Goal: Find specific page/section: Find specific page/section

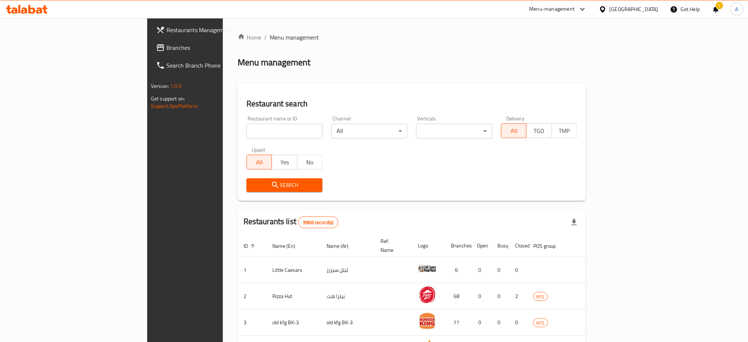
click at [246, 126] on input "search" at bounding box center [284, 131] width 76 height 15
type input "Nowair"
click button "Search" at bounding box center [284, 185] width 76 height 14
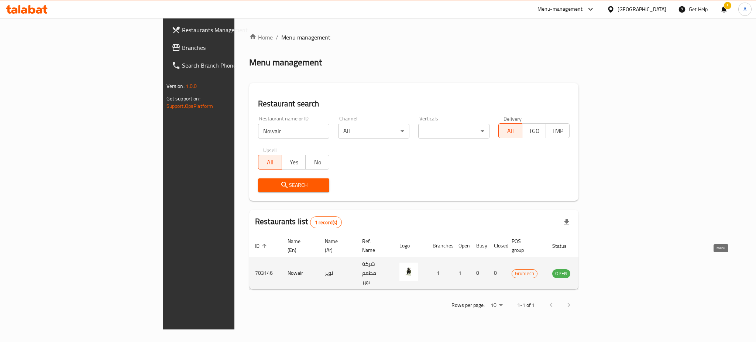
click at [604, 269] on link "enhanced table" at bounding box center [598, 273] width 14 height 9
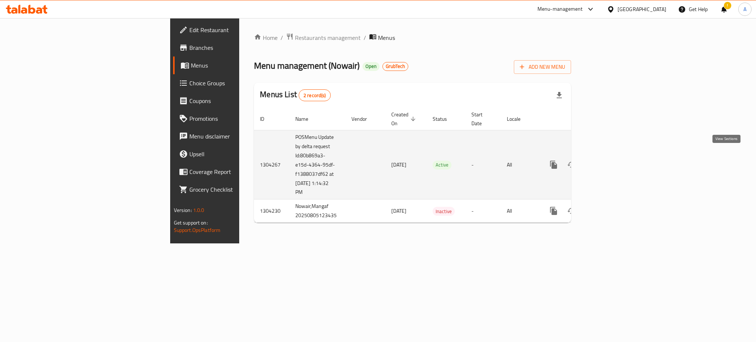
click at [611, 160] on icon "enhanced table" at bounding box center [606, 164] width 9 height 9
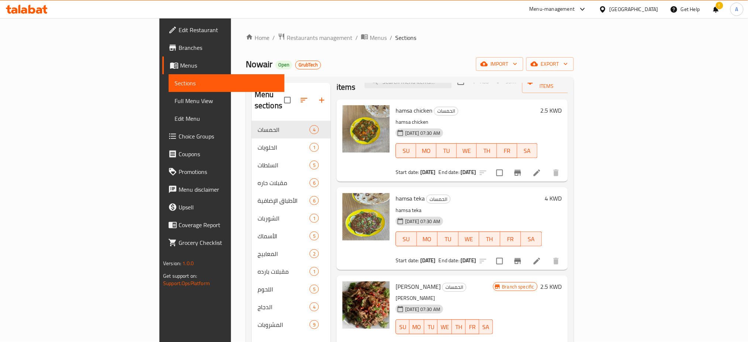
scroll to position [28, 0]
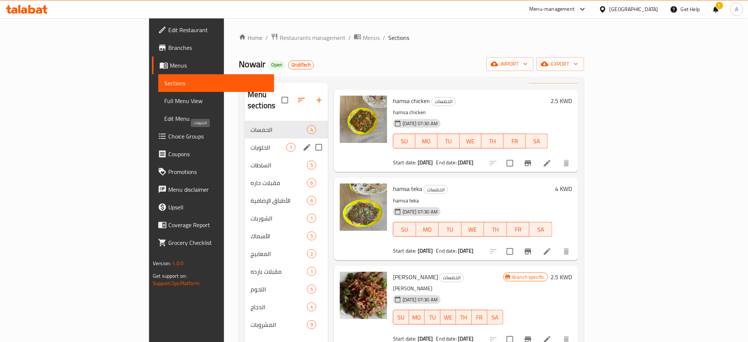
click at [250, 143] on span "الحلويات" at bounding box center [268, 147] width 36 height 9
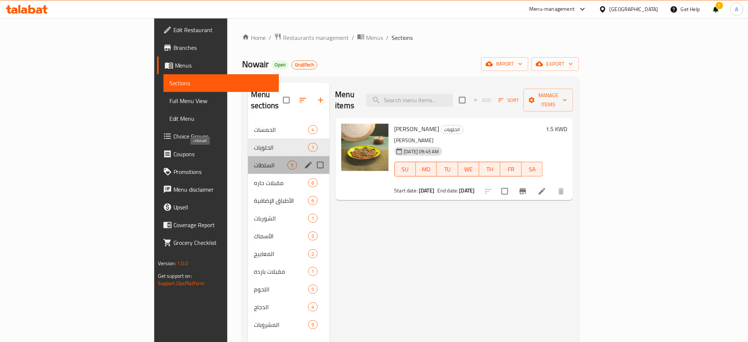
click at [254, 160] on span "السلطات" at bounding box center [271, 164] width 34 height 9
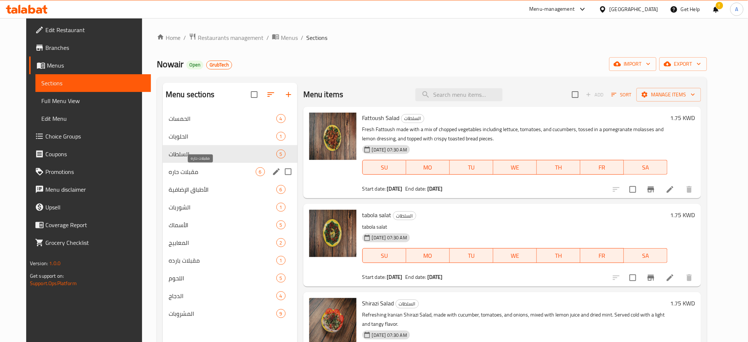
click at [210, 168] on span "مقبلات حاره" at bounding box center [212, 171] width 87 height 9
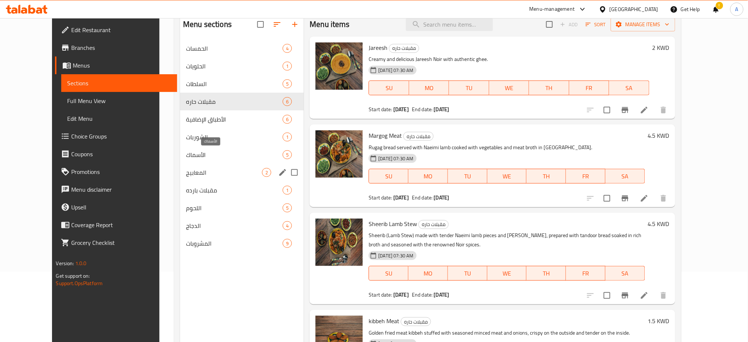
scroll to position [103, 0]
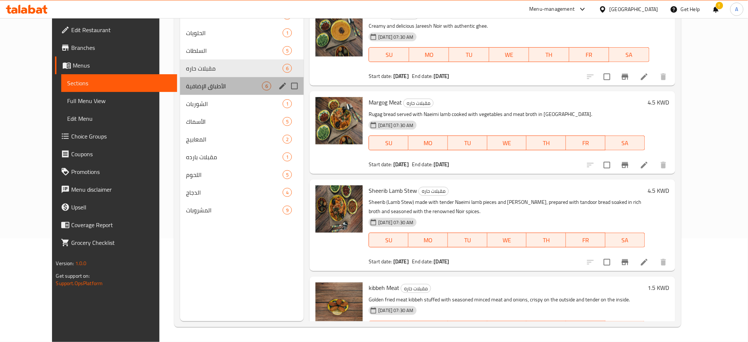
click at [208, 91] on div "الأطباق [DEMOGRAPHIC_DATA] 6" at bounding box center [242, 86] width 124 height 18
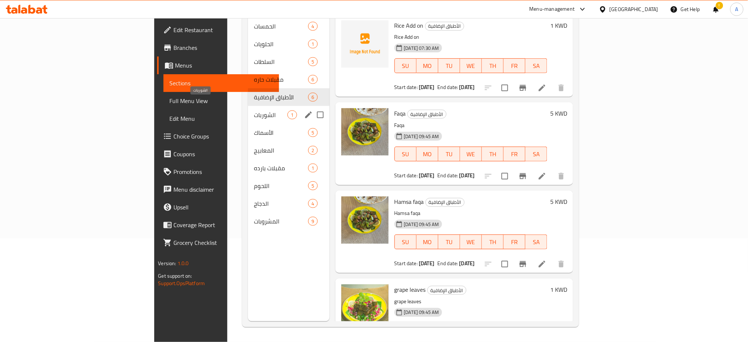
click at [254, 110] on span "الشوربات" at bounding box center [271, 114] width 34 height 9
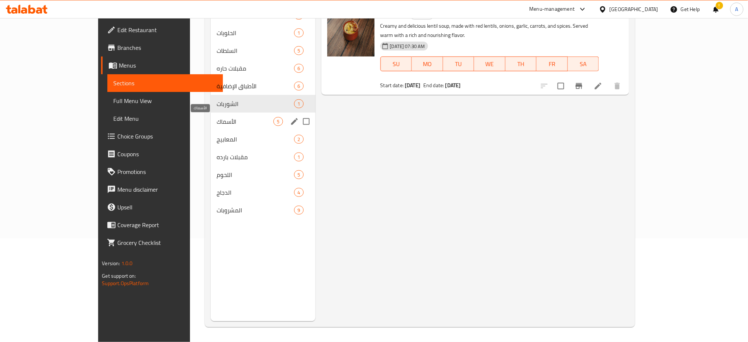
click at [217, 119] on span "الأسماك" at bounding box center [245, 121] width 57 height 9
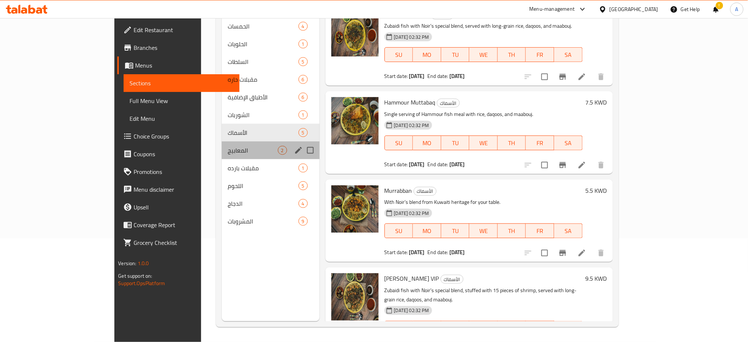
click at [222, 141] on div "المعابيج 2" at bounding box center [271, 150] width 98 height 18
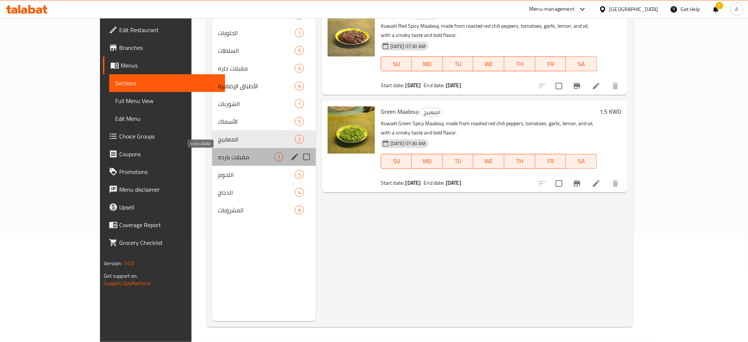
click at [218, 158] on span "مقبلات بارده" at bounding box center [246, 156] width 56 height 9
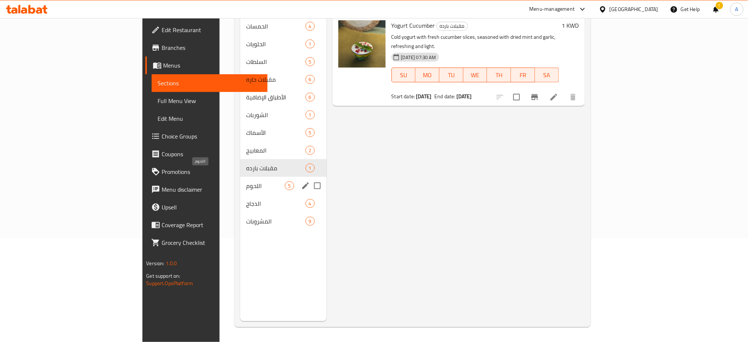
click at [246, 181] on span "اللحوم" at bounding box center [265, 185] width 38 height 9
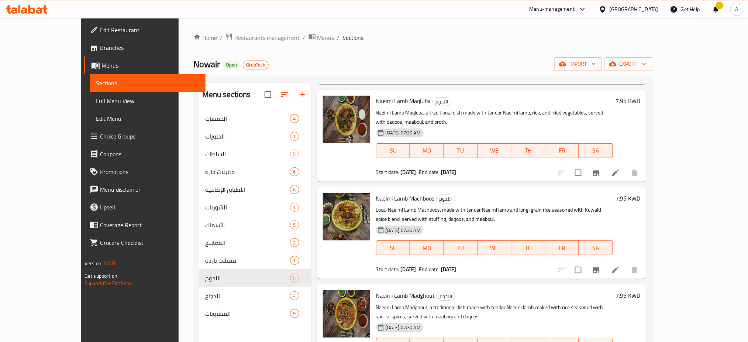
scroll to position [135, 0]
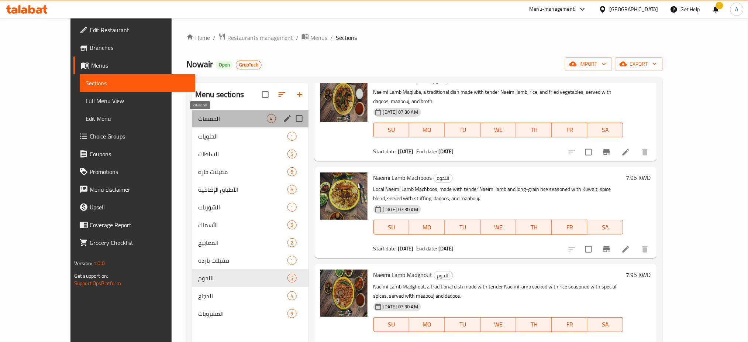
click at [198, 116] on span "الحمسات" at bounding box center [232, 118] width 69 height 9
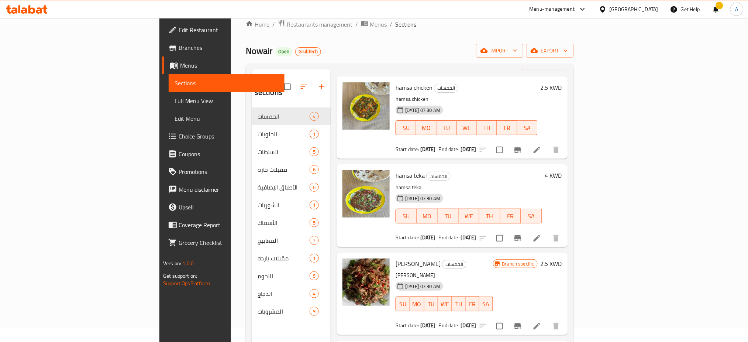
scroll to position [5, 0]
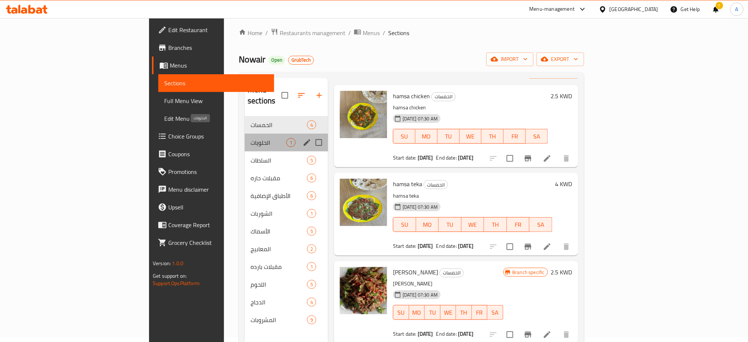
click at [250, 138] on span "الحلويات" at bounding box center [268, 142] width 36 height 9
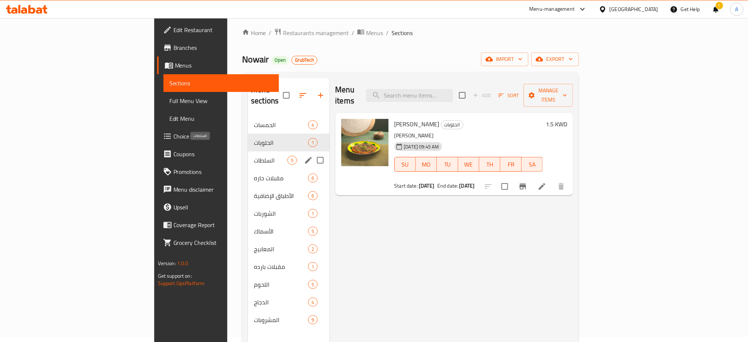
click at [254, 156] on span "السلطات" at bounding box center [271, 160] width 34 height 9
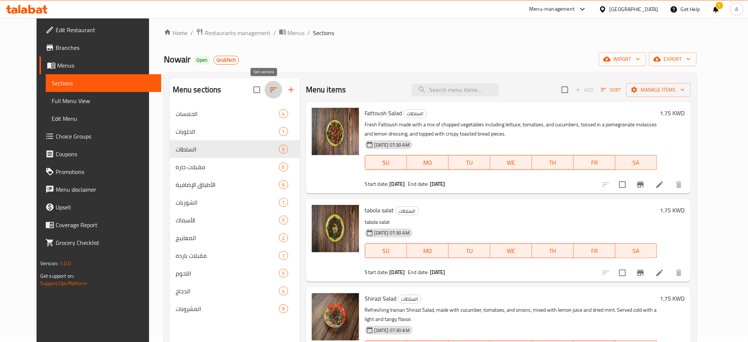
click at [269, 90] on button "button" at bounding box center [274, 90] width 18 height 18
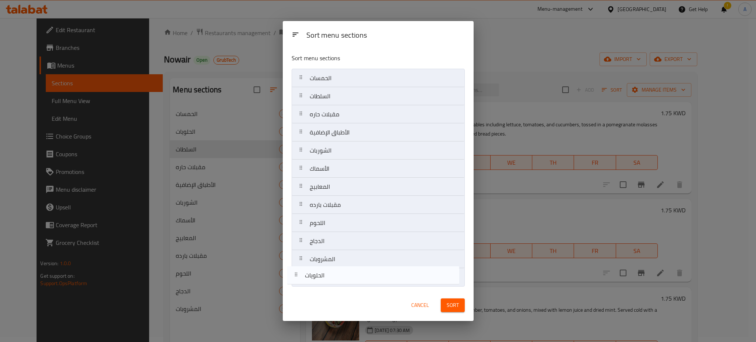
drag, startPoint x: 356, startPoint y: 97, endPoint x: 351, endPoint y: 281, distance: 183.8
click at [351, 281] on nav "الحمسات الحلويات السلطات مقبلات حاره الأطباق [DEMOGRAPHIC_DATA] الشوربات الأسما…" at bounding box center [377, 178] width 173 height 218
drag, startPoint x: 326, startPoint y: 99, endPoint x: 326, endPoint y: 75, distance: 23.6
click at [326, 75] on nav "الحمسات السلطات مقبلات حاره الأطباق [DEMOGRAPHIC_DATA] الشوربات الأسماك المعابي…" at bounding box center [377, 178] width 173 height 218
drag, startPoint x: 333, startPoint y: 118, endPoint x: 330, endPoint y: 91, distance: 26.8
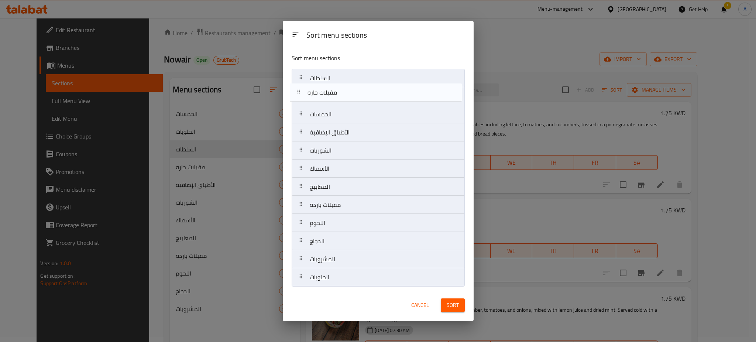
click at [330, 91] on nav "السلطات الحمسات مقبلات حاره الأطباق [DEMOGRAPHIC_DATA] الشوربات الأسماك المعابي…" at bounding box center [377, 178] width 173 height 218
drag, startPoint x: 332, startPoint y: 152, endPoint x: 331, endPoint y: 72, distance: 80.4
click at [331, 72] on nav "السلطات مقبلات حاره الحمسات الأطباق الإضافية الشوربات الأسماك المعابيج مقبلات ب…" at bounding box center [377, 178] width 173 height 218
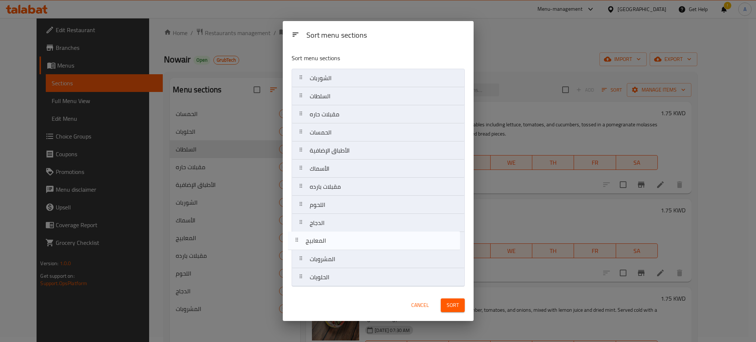
drag, startPoint x: 338, startPoint y: 186, endPoint x: 334, endPoint y: 242, distance: 55.9
click at [334, 242] on nav "الشوربات السلطات مقبلات حاره الحمسات الأطباق الإضافية الأسماك المعابيج مقبلات ب…" at bounding box center [377, 178] width 173 height 218
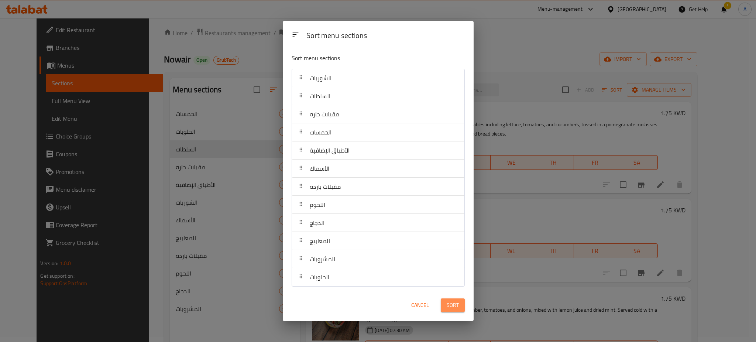
click at [457, 305] on span "Sort" at bounding box center [452, 304] width 12 height 9
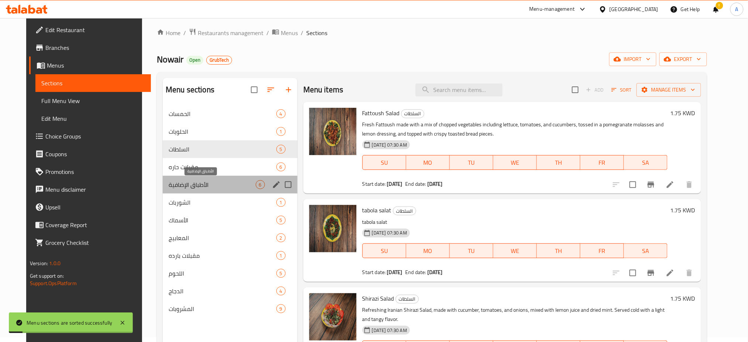
click at [195, 184] on span "الأطباق الإضافية" at bounding box center [212, 184] width 87 height 9
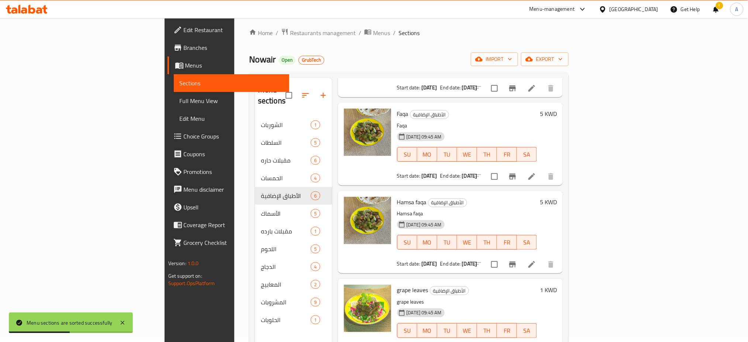
scroll to position [204, 0]
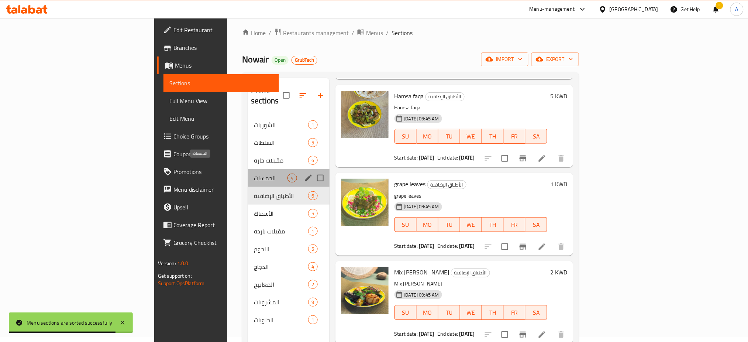
click at [254, 173] on span "الحمسات" at bounding box center [271, 177] width 34 height 9
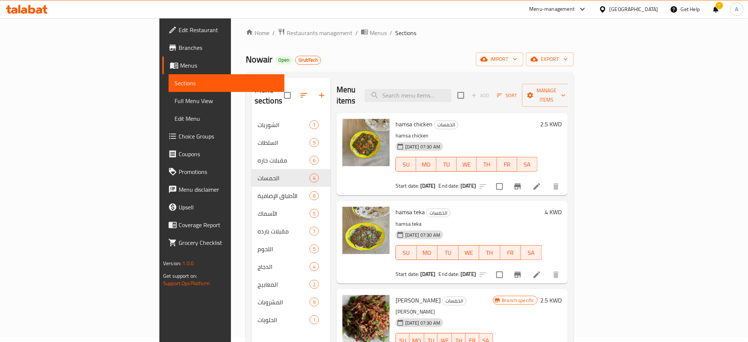
scroll to position [28, 0]
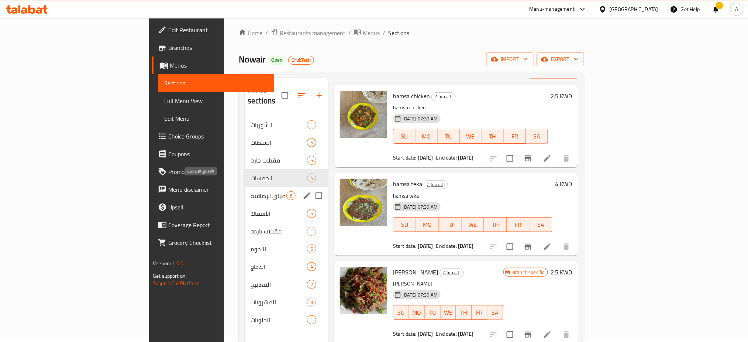
click at [250, 191] on span "الأطباق الإضافية" at bounding box center [268, 195] width 36 height 9
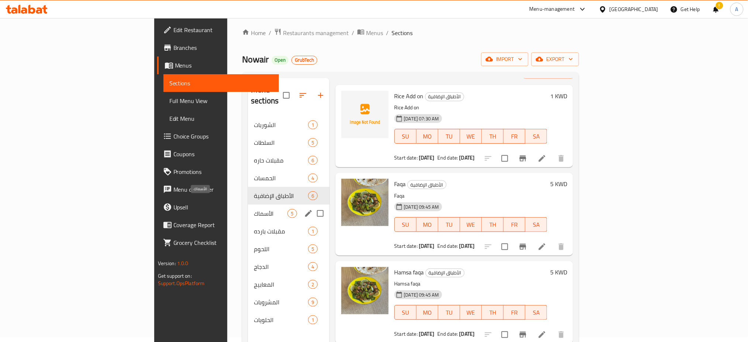
click at [254, 209] on span "الأسماك" at bounding box center [271, 213] width 34 height 9
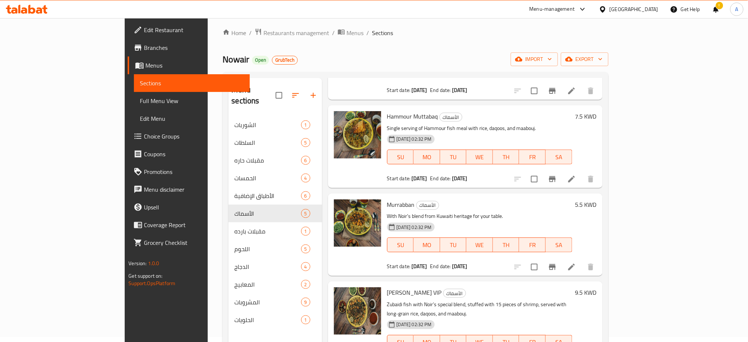
scroll to position [116, 0]
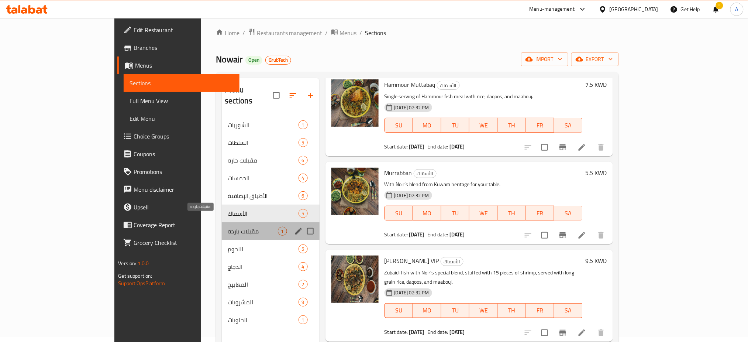
click at [228, 227] on span "مقبلات بارده" at bounding box center [253, 231] width 50 height 9
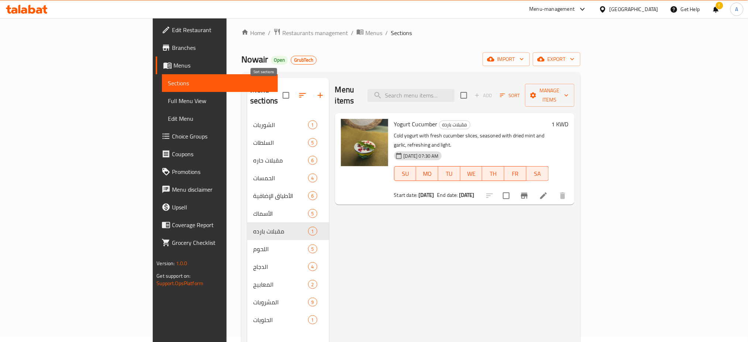
click at [298, 91] on icon "button" at bounding box center [302, 95] width 9 height 9
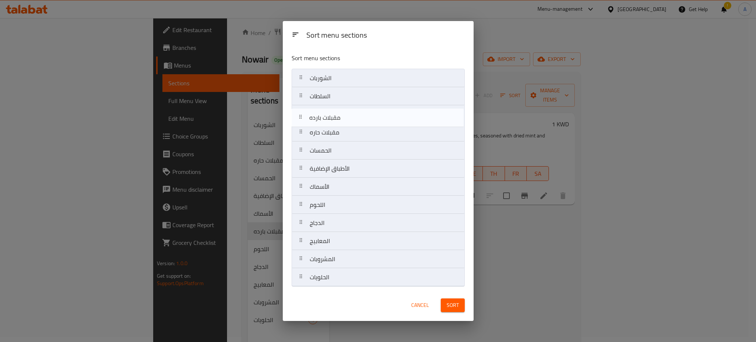
drag, startPoint x: 345, startPoint y: 189, endPoint x: 344, endPoint y: 115, distance: 73.8
click at [344, 115] on nav "الشوربات السلطات مقبلات حاره الحمسات الأطباق الإضافية الأسماك مقبلات بارده اللح…" at bounding box center [377, 178] width 173 height 218
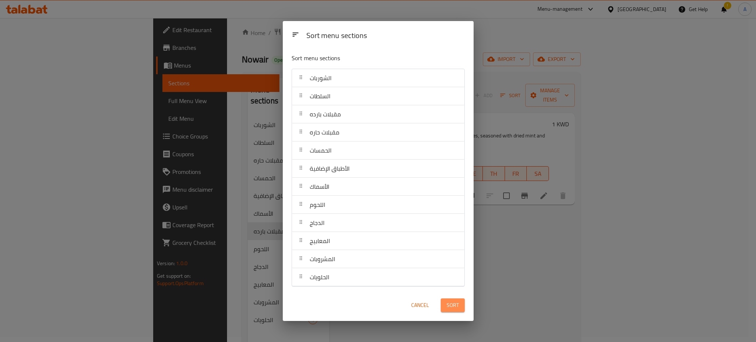
click at [446, 306] on span "Sort" at bounding box center [452, 304] width 12 height 9
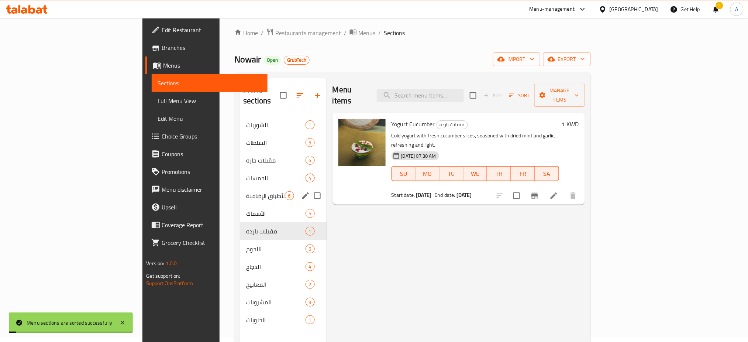
click at [246, 182] on span "الحمسات" at bounding box center [275, 177] width 59 height 9
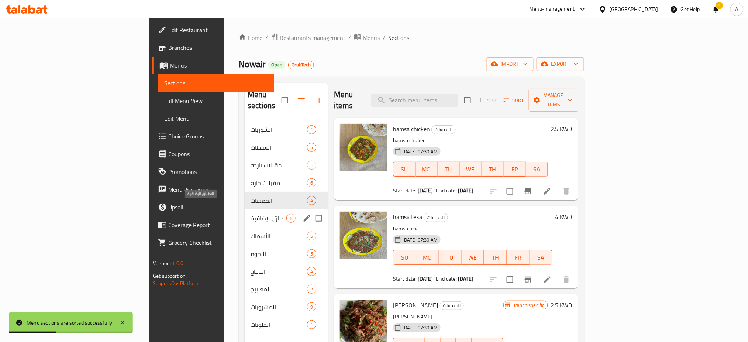
click at [250, 214] on span "الأطباق الإضافية" at bounding box center [268, 218] width 36 height 9
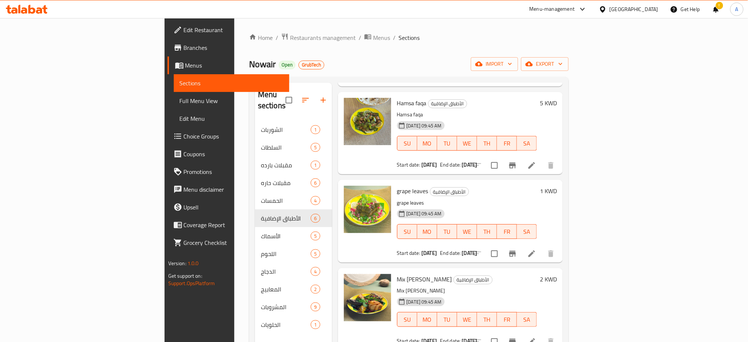
scroll to position [204, 0]
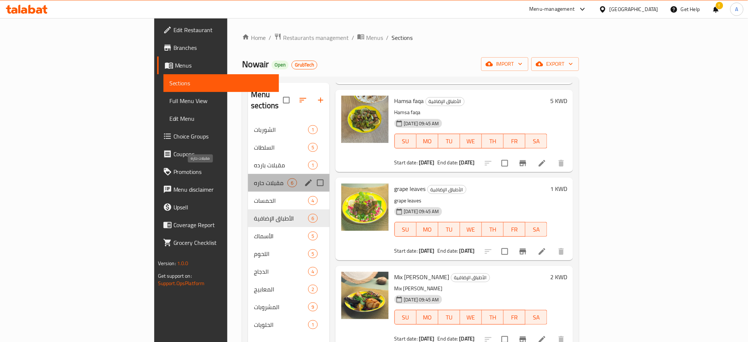
click at [254, 178] on span "مقبلات حاره" at bounding box center [271, 182] width 34 height 9
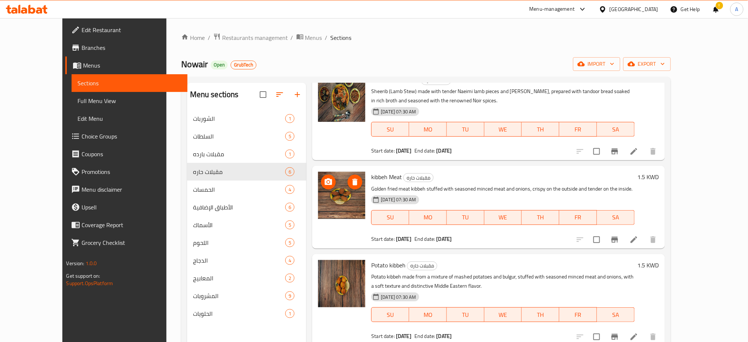
scroll to position [222, 0]
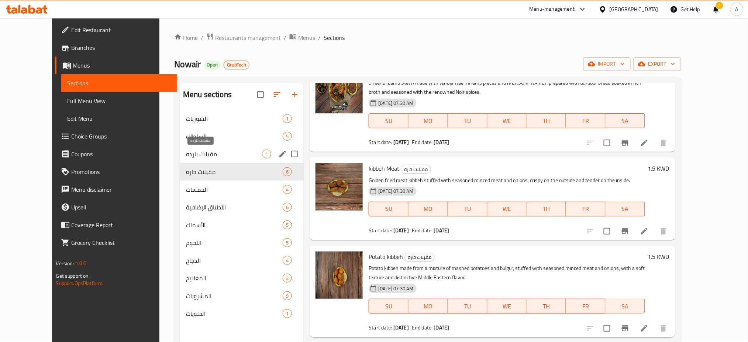
click at [186, 153] on span "مقبلات بارده" at bounding box center [224, 153] width 76 height 9
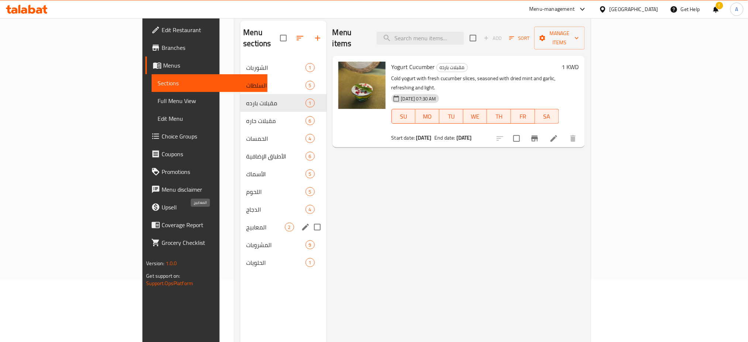
scroll to position [98, 0]
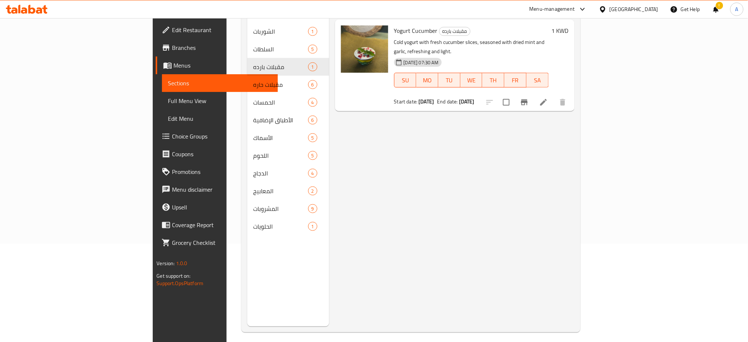
click at [574, 188] on div "Menu items Add Sort Manage items Yogurt Cucumber مقبلات بارده Cold yogurt with …" at bounding box center [451, 156] width 245 height 342
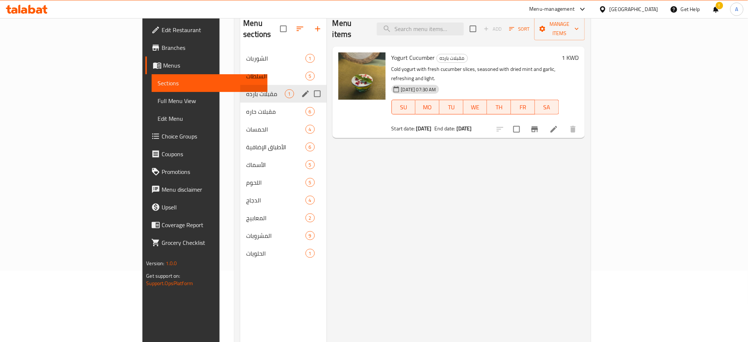
scroll to position [0, 0]
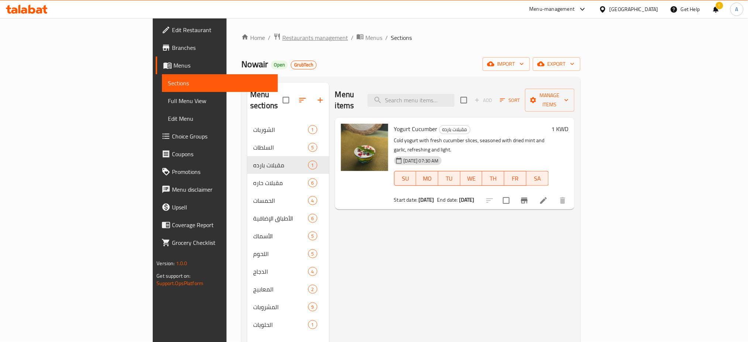
click at [282, 34] on span "Restaurants management" at bounding box center [315, 37] width 66 height 9
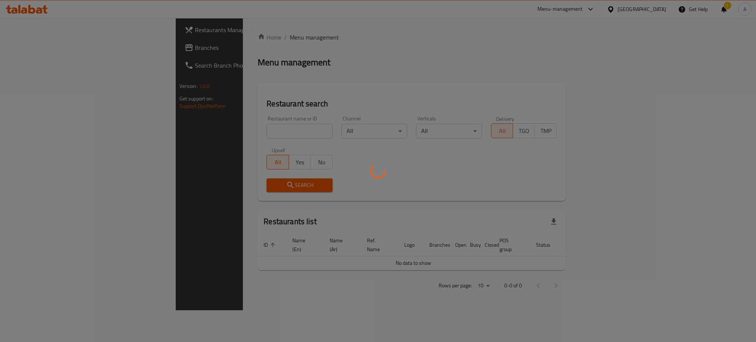
click at [211, 132] on div at bounding box center [378, 171] width 756 height 342
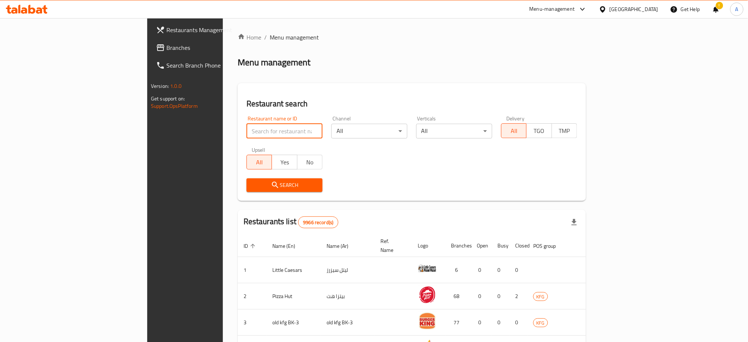
click at [246, 132] on input "search" at bounding box center [284, 131] width 76 height 15
type input "khokh w mango"
click at [252, 186] on span "Search" at bounding box center [284, 184] width 64 height 9
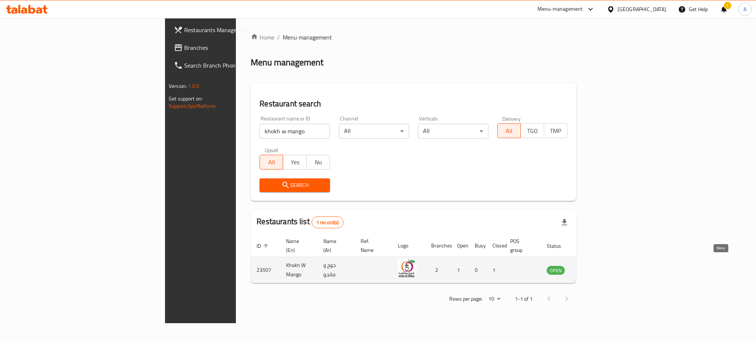
click at [599, 265] on link "enhanced table" at bounding box center [592, 269] width 14 height 9
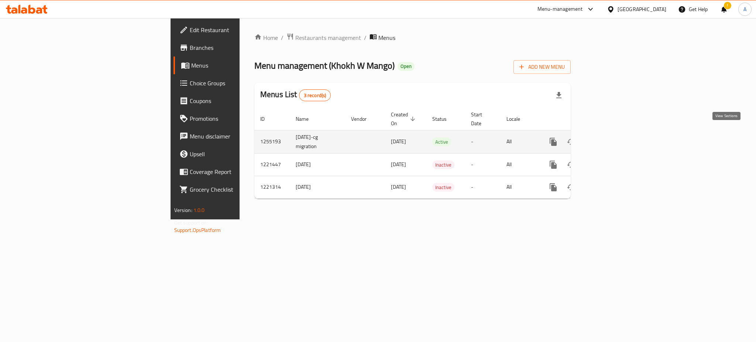
click at [611, 137] on icon "enhanced table" at bounding box center [606, 141] width 9 height 9
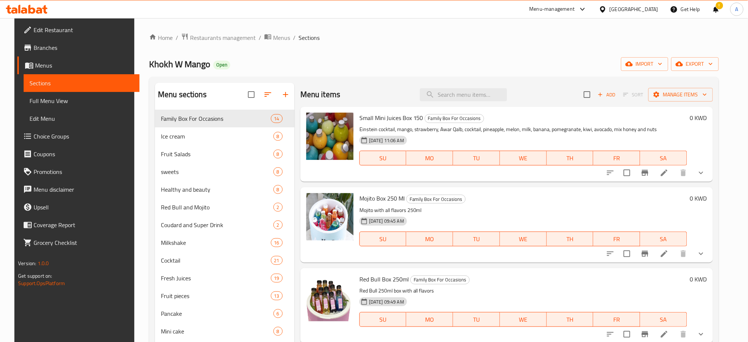
click at [56, 44] on span "Branches" at bounding box center [84, 47] width 100 height 9
